Goal: Find specific page/section: Find specific page/section

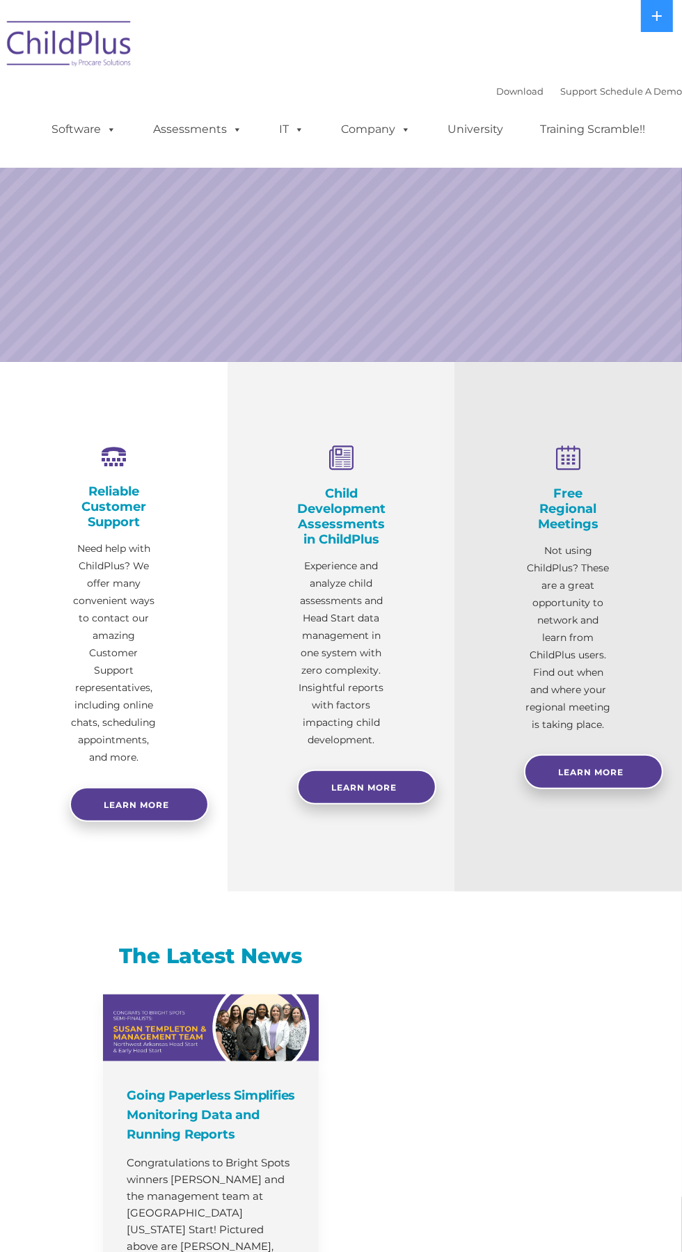
select select "MEDIUM"
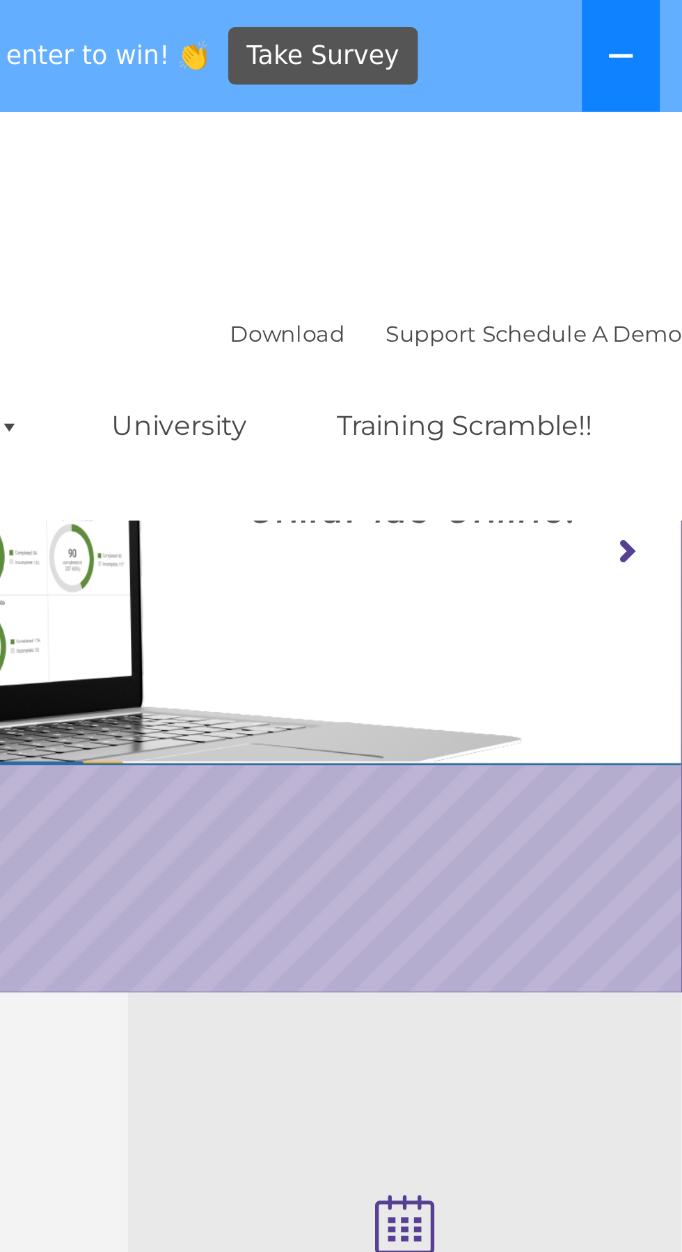
click at [655, 19] on icon at bounding box center [656, 22] width 11 height 11
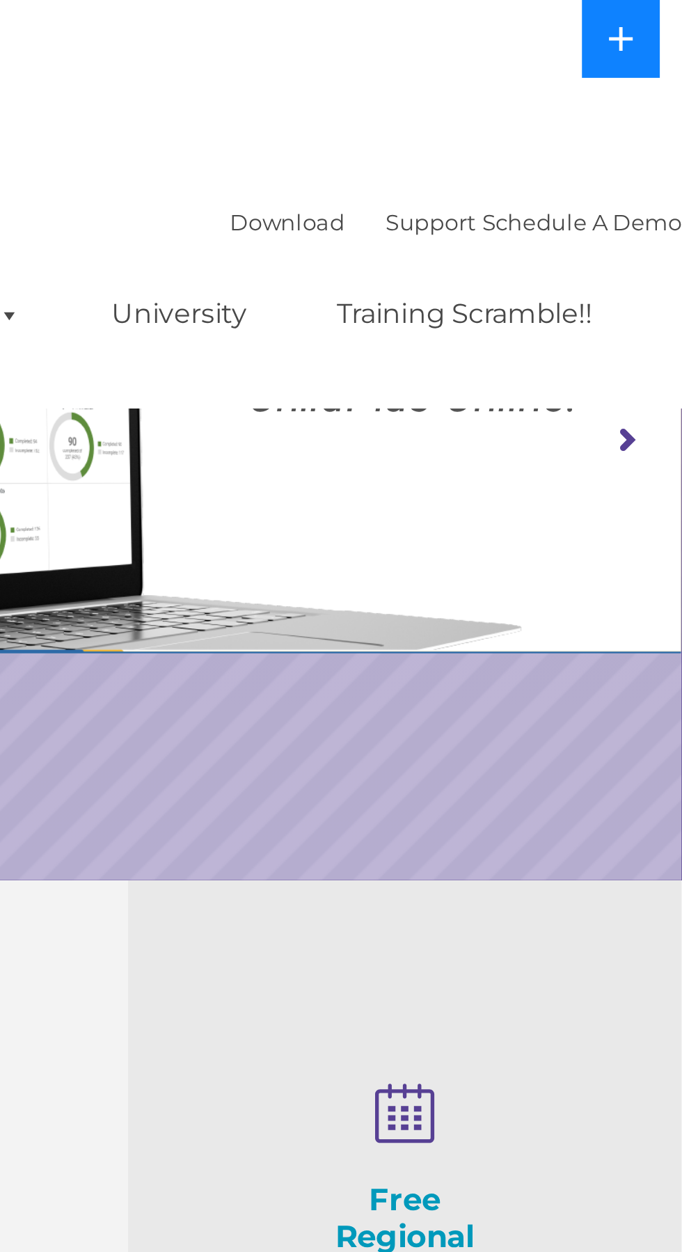
click at [657, 23] on button at bounding box center [657, 16] width 32 height 32
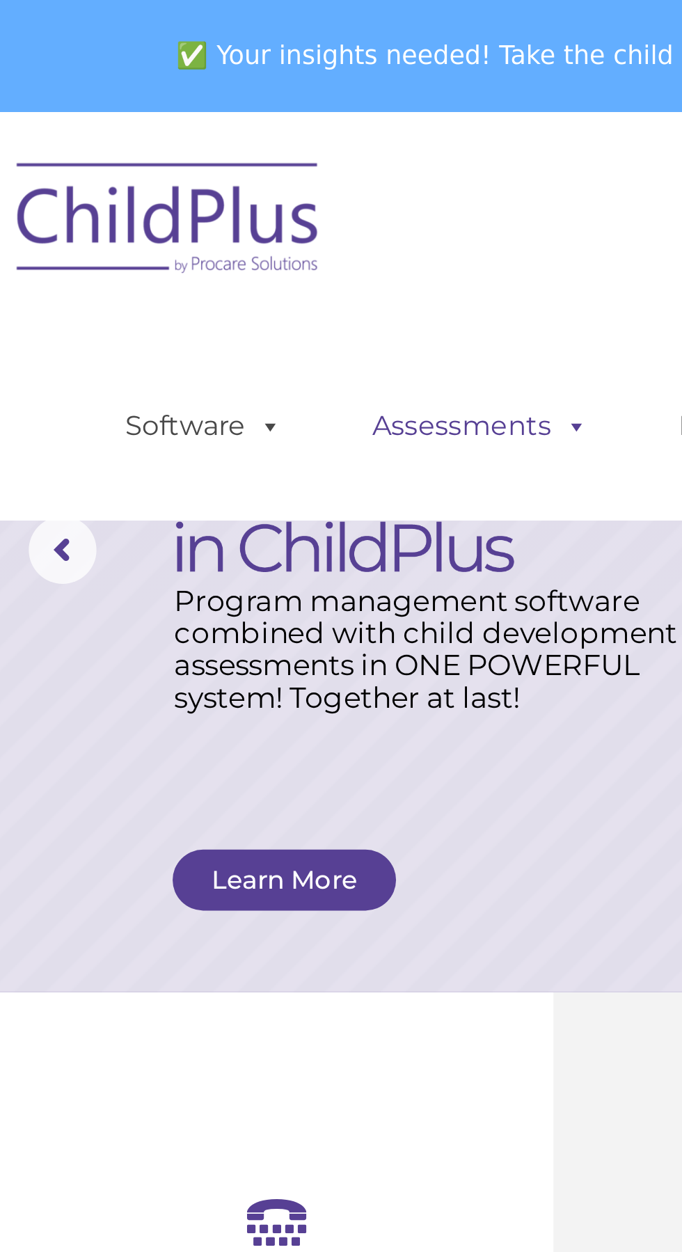
click at [207, 173] on link "Assessments" at bounding box center [197, 175] width 117 height 28
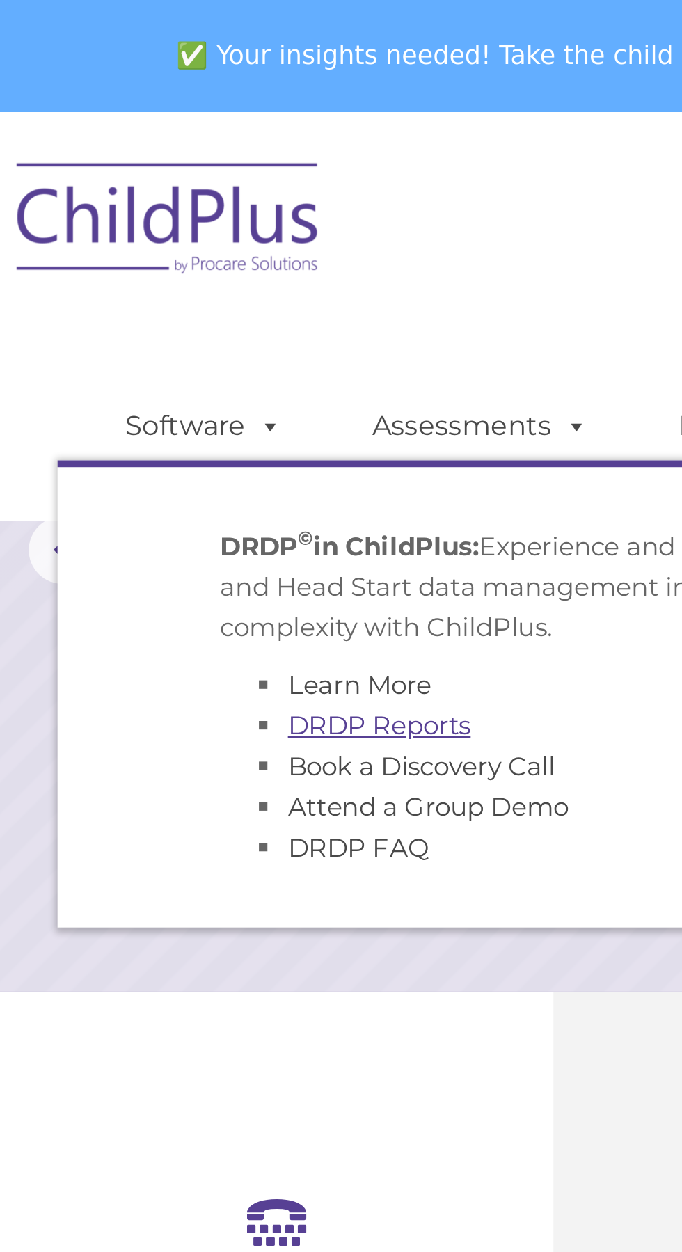
click at [184, 295] on link "DRDP Reports" at bounding box center [155, 297] width 75 height 13
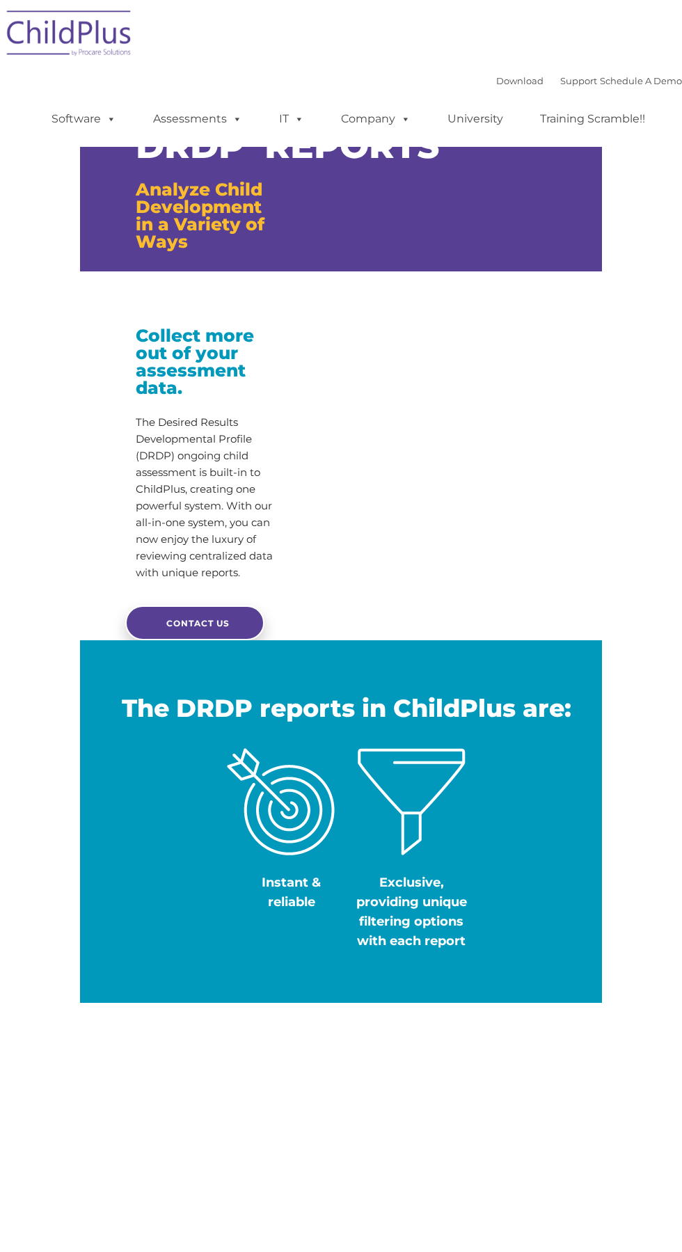
type input ""
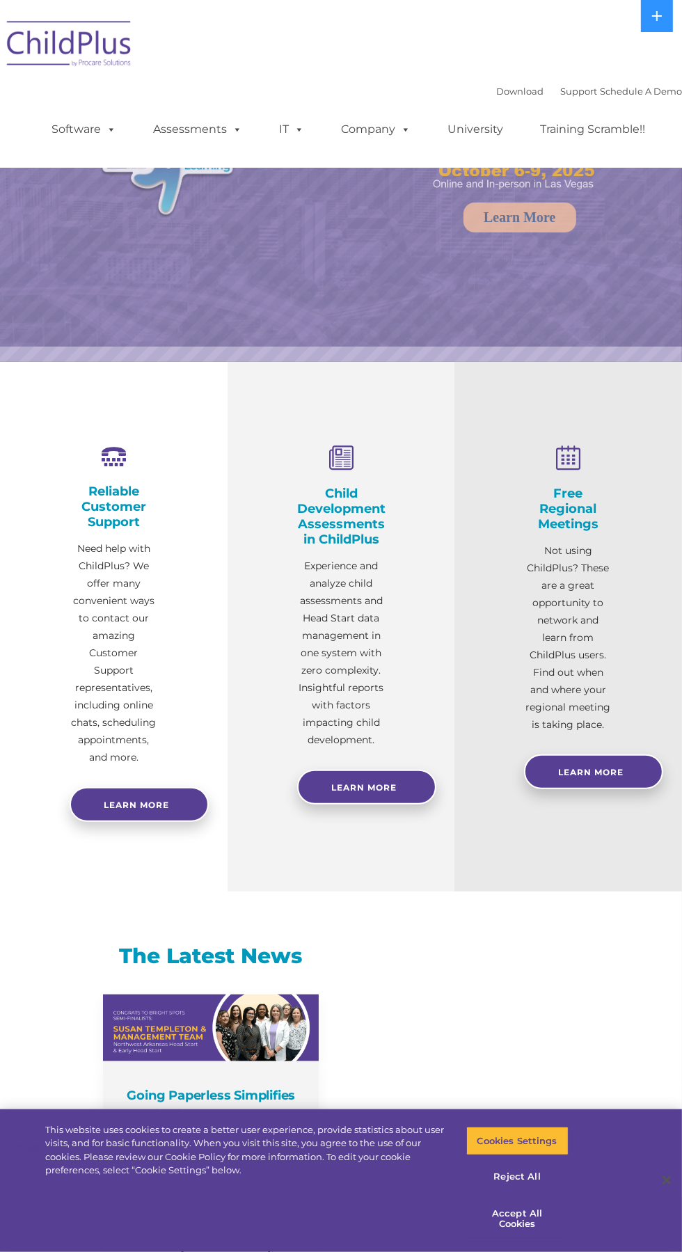
select select "MEDIUM"
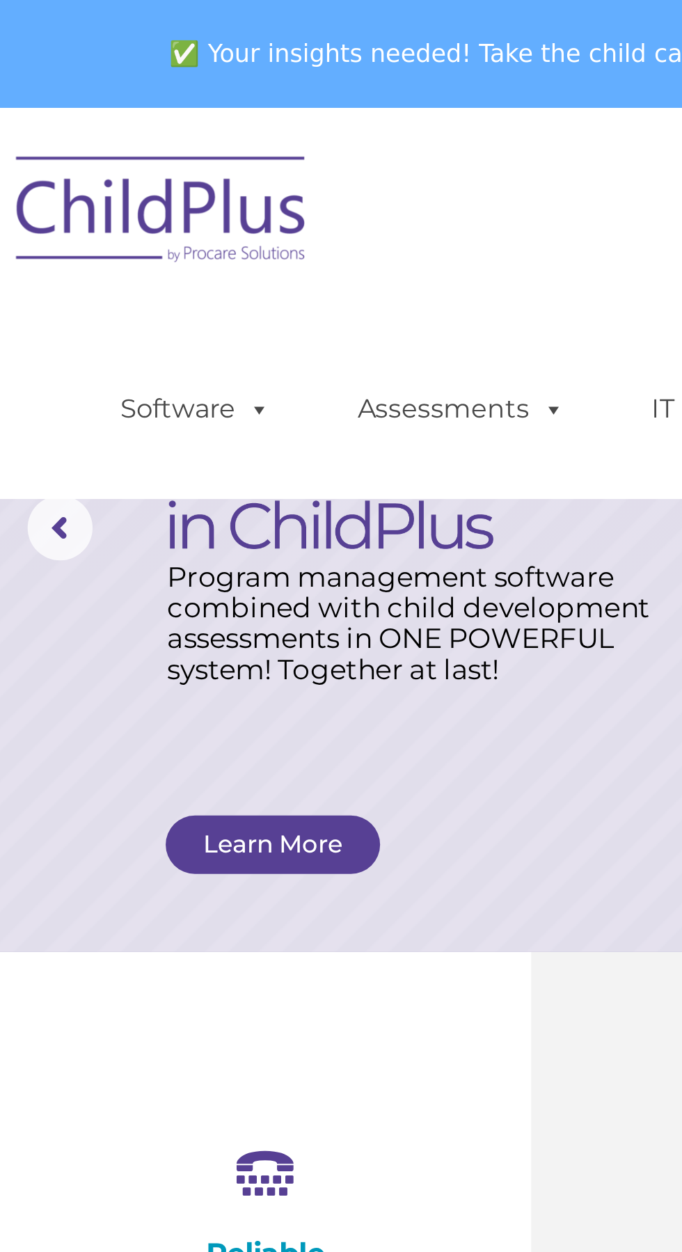
click at [100, 90] on img at bounding box center [69, 92] width 139 height 70
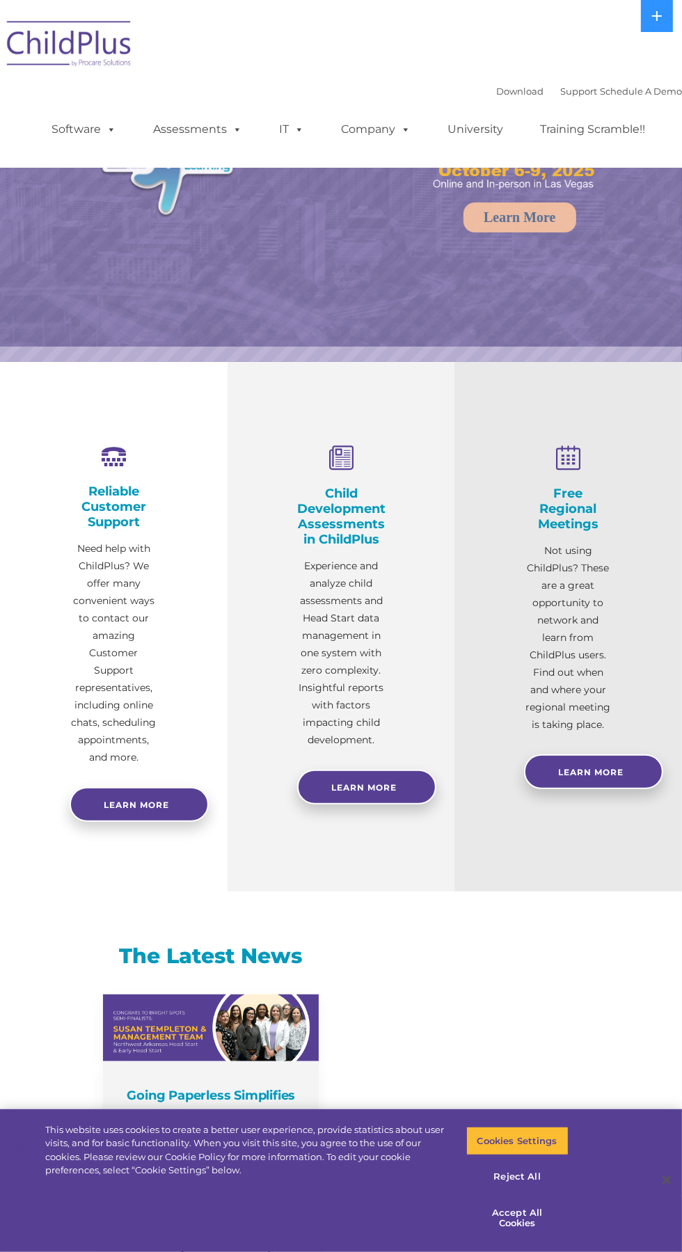
select select "MEDIUM"
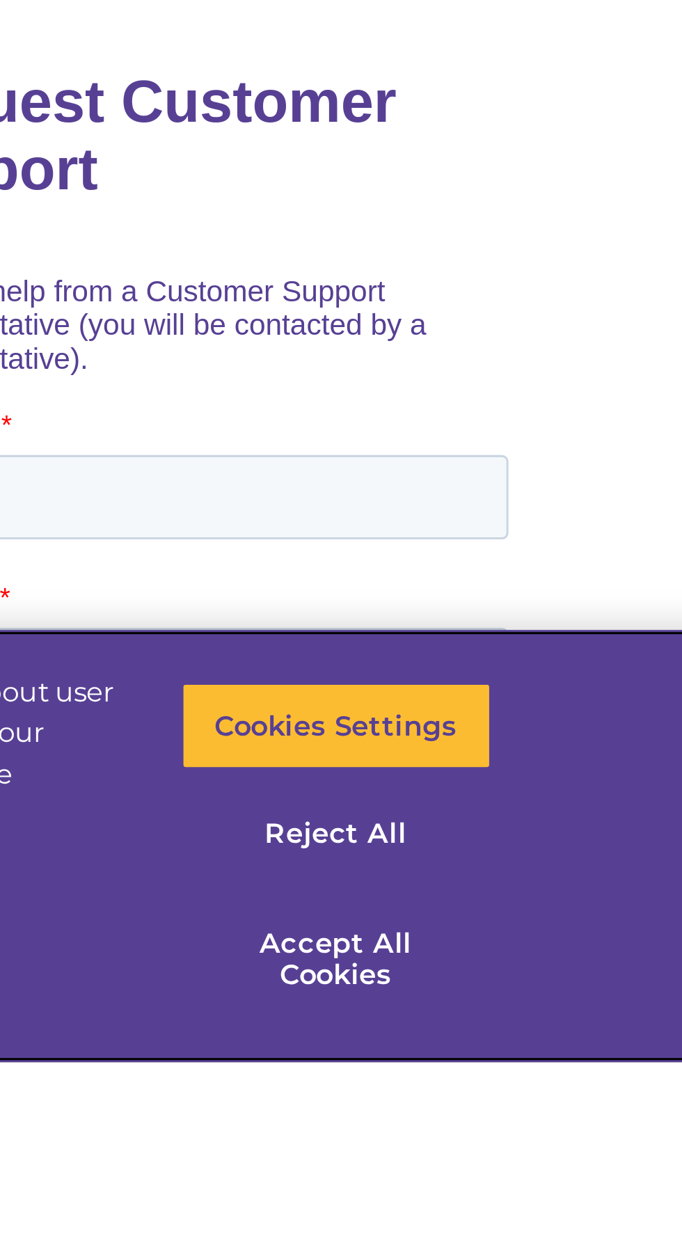
scroll to position [64, 0]
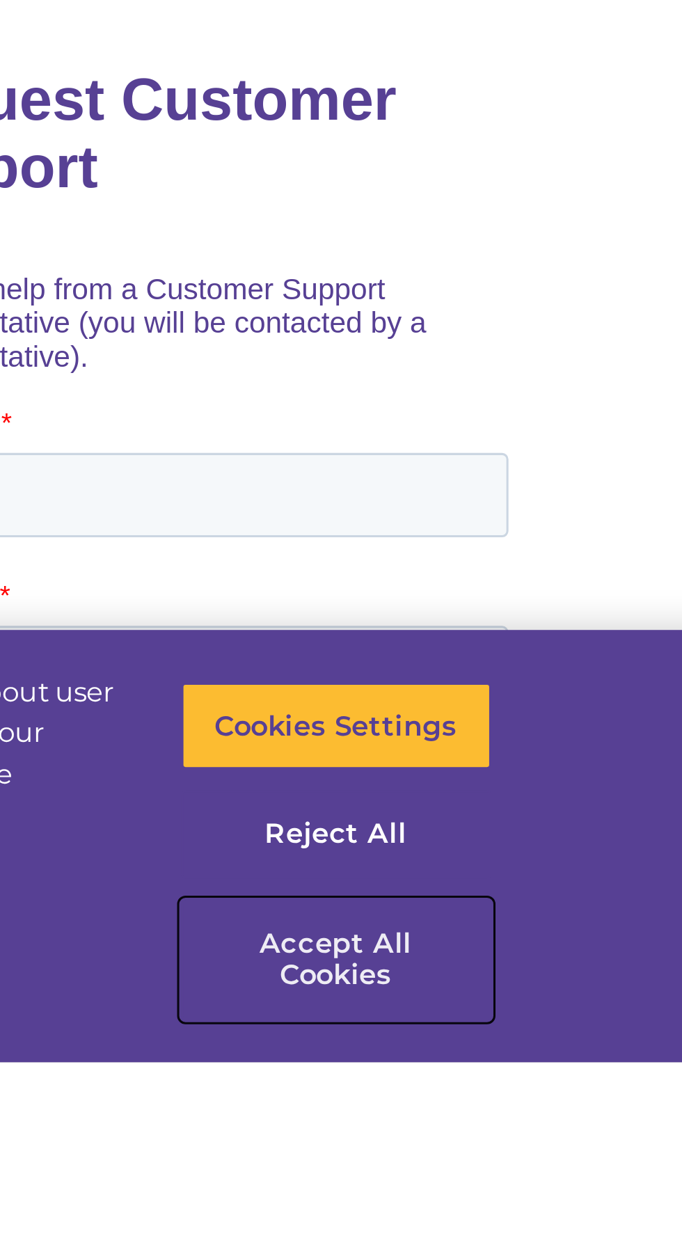
click at [520, 1238] on button "Accept All Cookies" at bounding box center [517, 1218] width 102 height 40
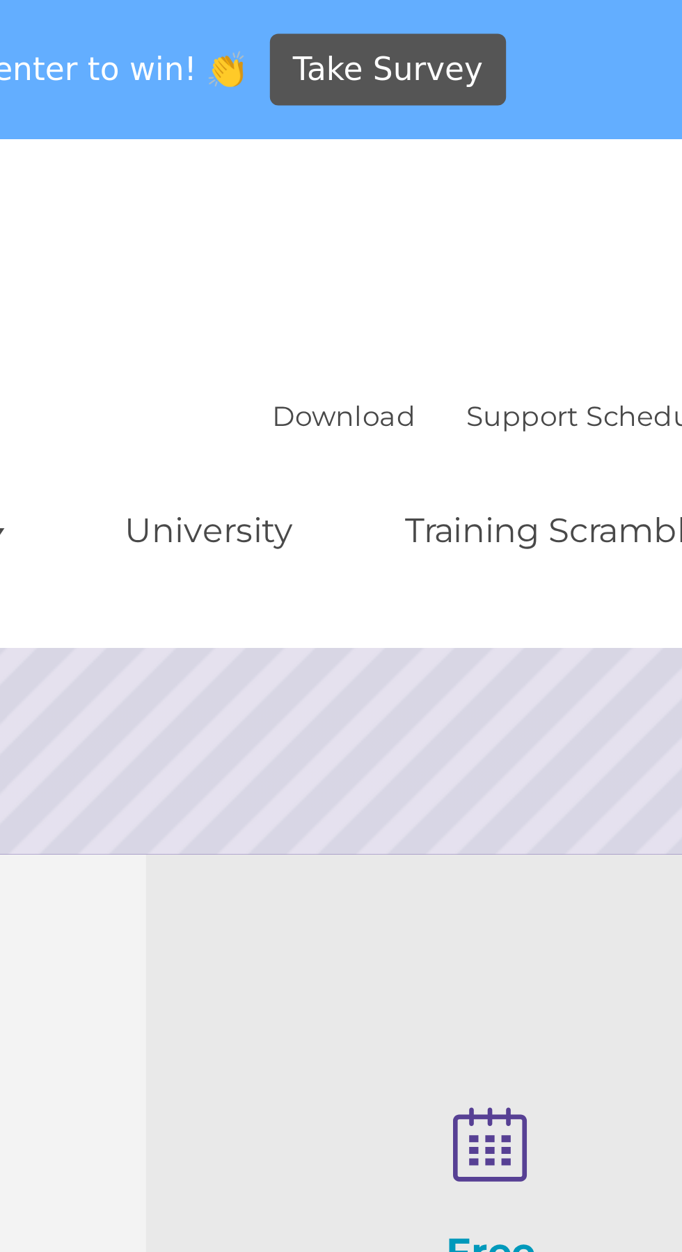
scroll to position [0, 0]
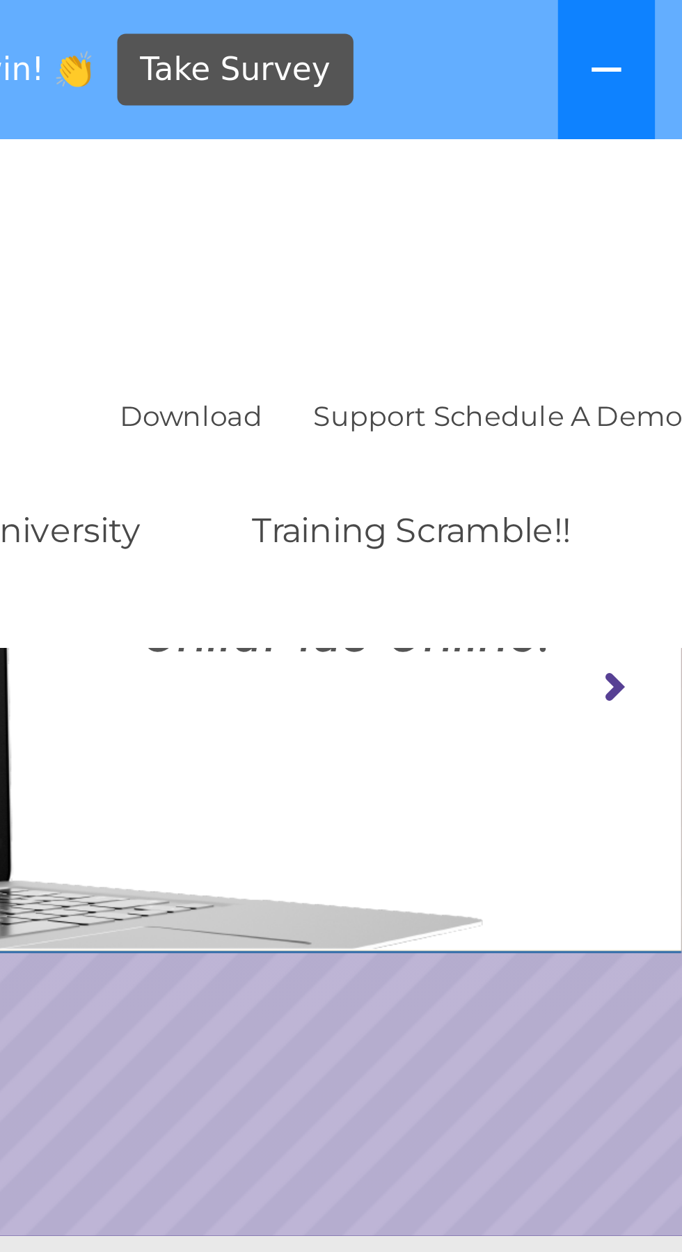
click at [659, 22] on icon at bounding box center [657, 22] width 10 height 1
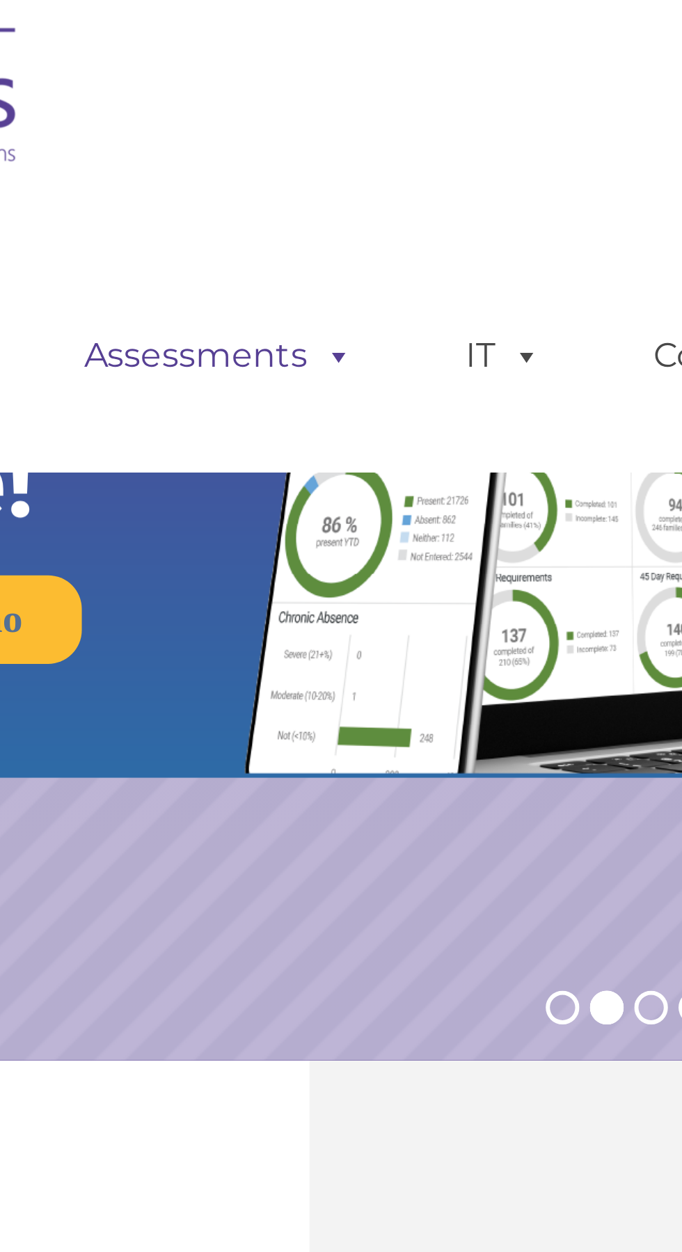
click at [213, 132] on link "Assessments" at bounding box center [197, 129] width 117 height 28
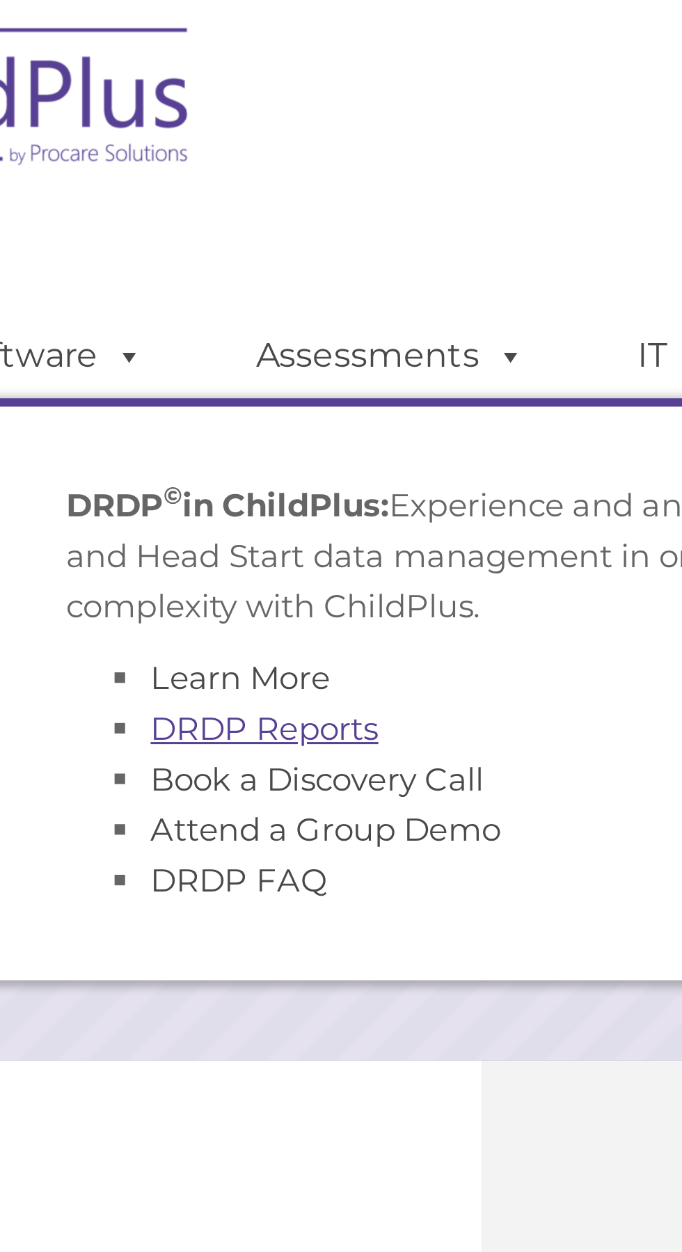
click at [180, 253] on link "DRDP Reports" at bounding box center [155, 252] width 75 height 13
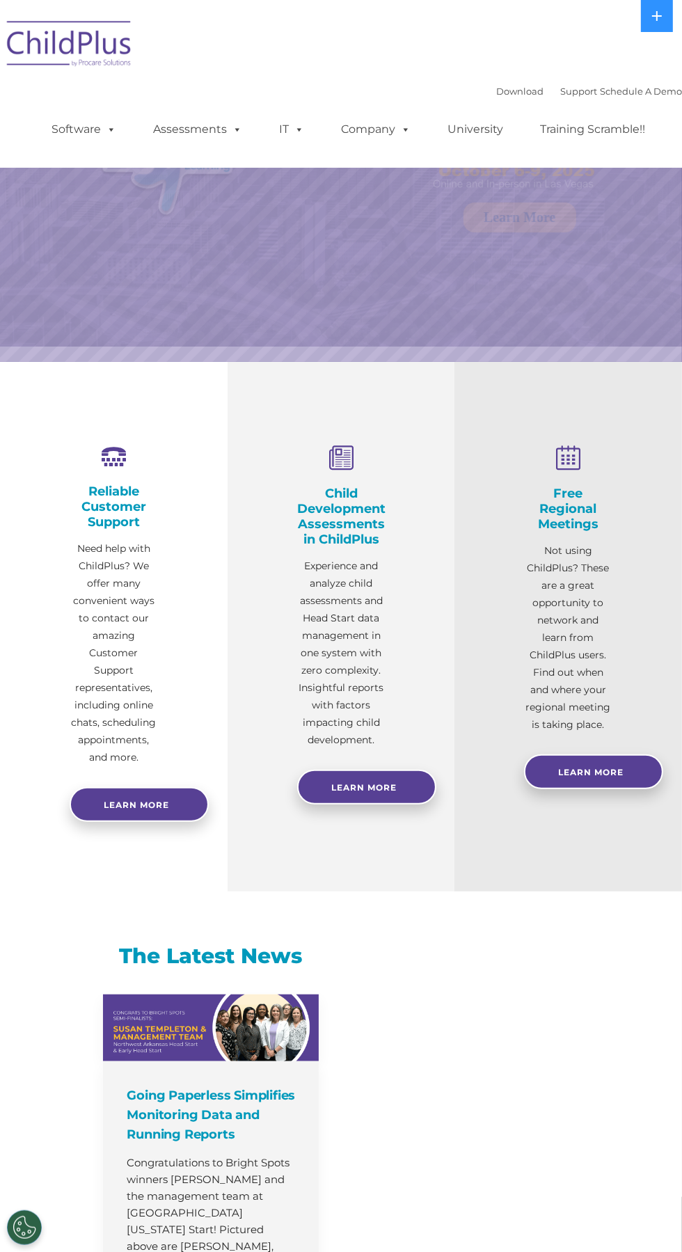
select select "MEDIUM"
